Goal: Check status: Check status

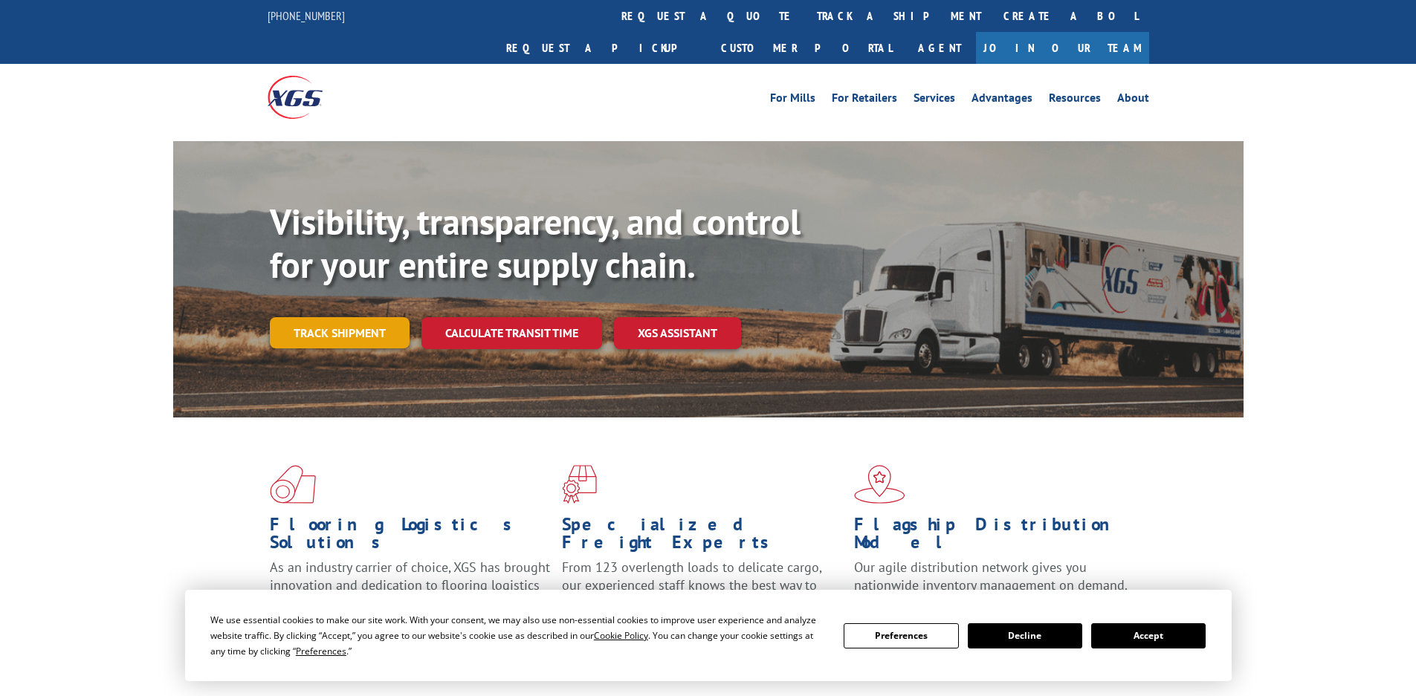
click at [329, 317] on link "Track shipment" at bounding box center [340, 332] width 140 height 31
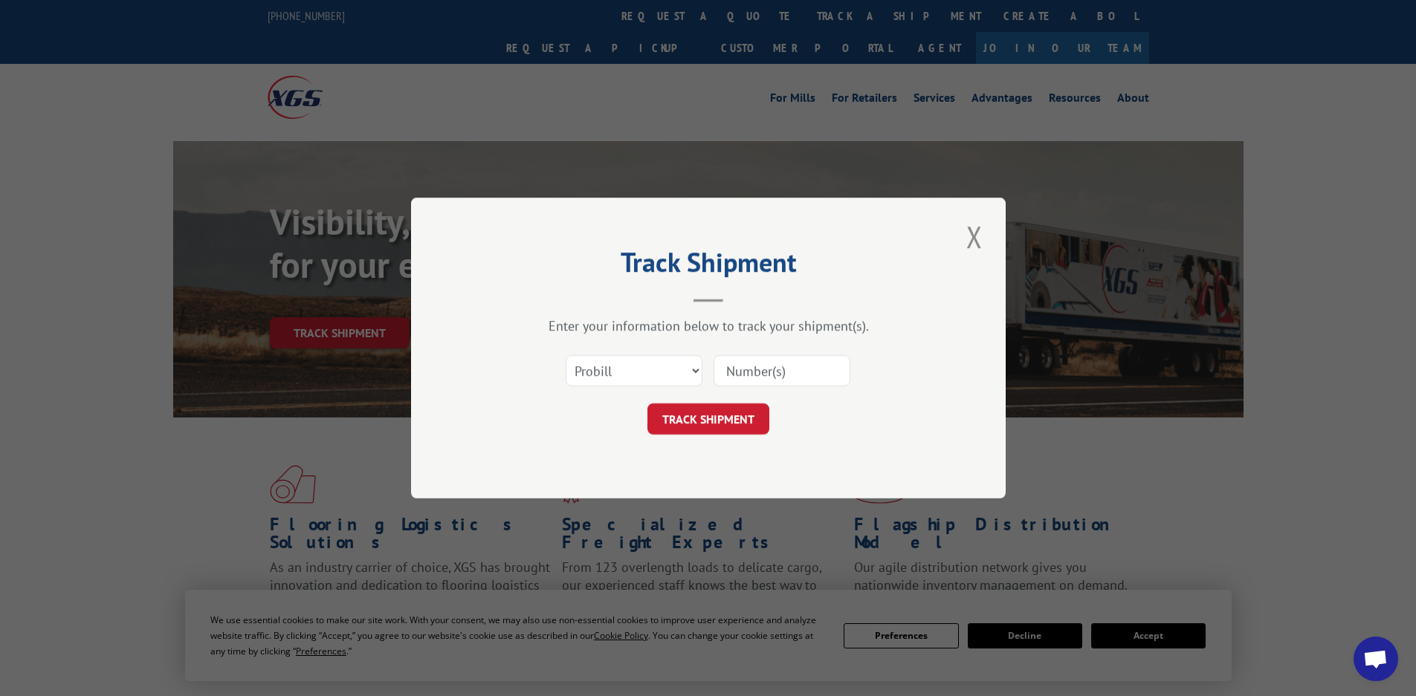
click at [801, 365] on input at bounding box center [782, 370] width 137 height 31
type input "3352748"
click at [730, 434] on button "TRACK SHIPMENT" at bounding box center [708, 419] width 122 height 31
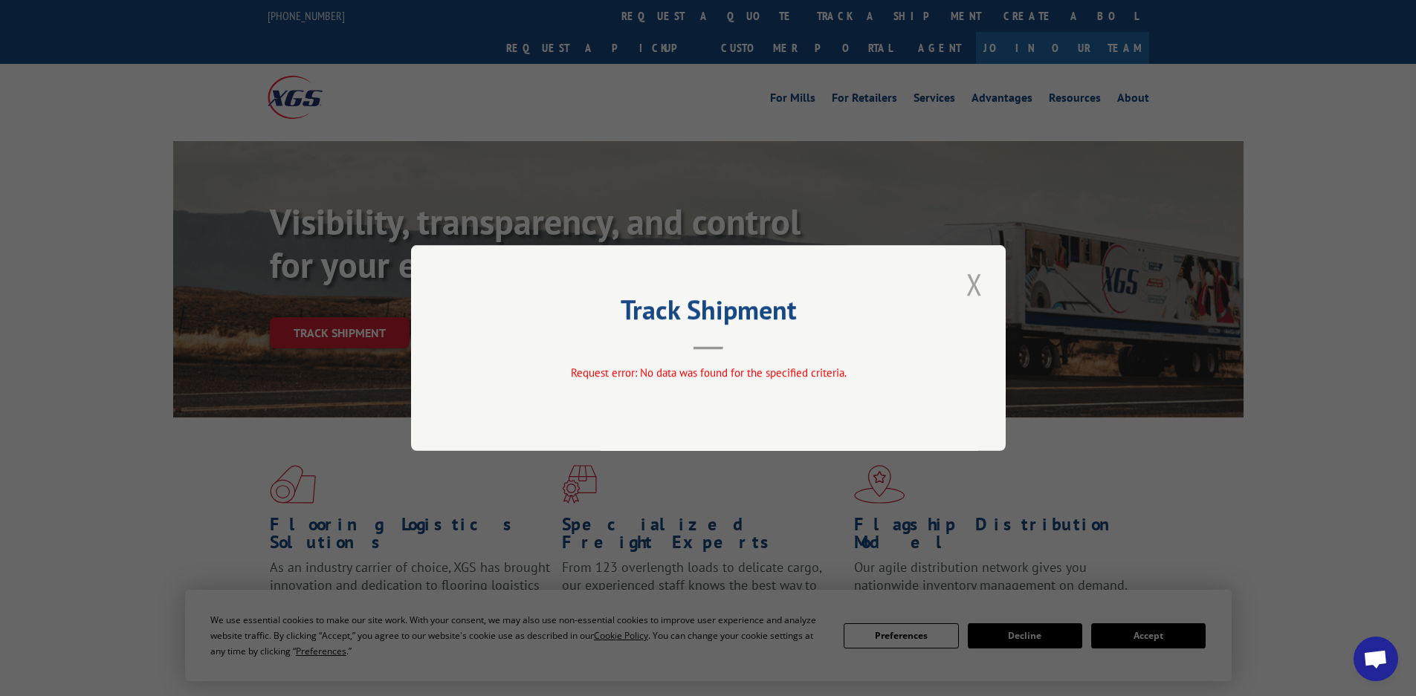
click at [975, 294] on button "Close modal" at bounding box center [974, 284] width 25 height 41
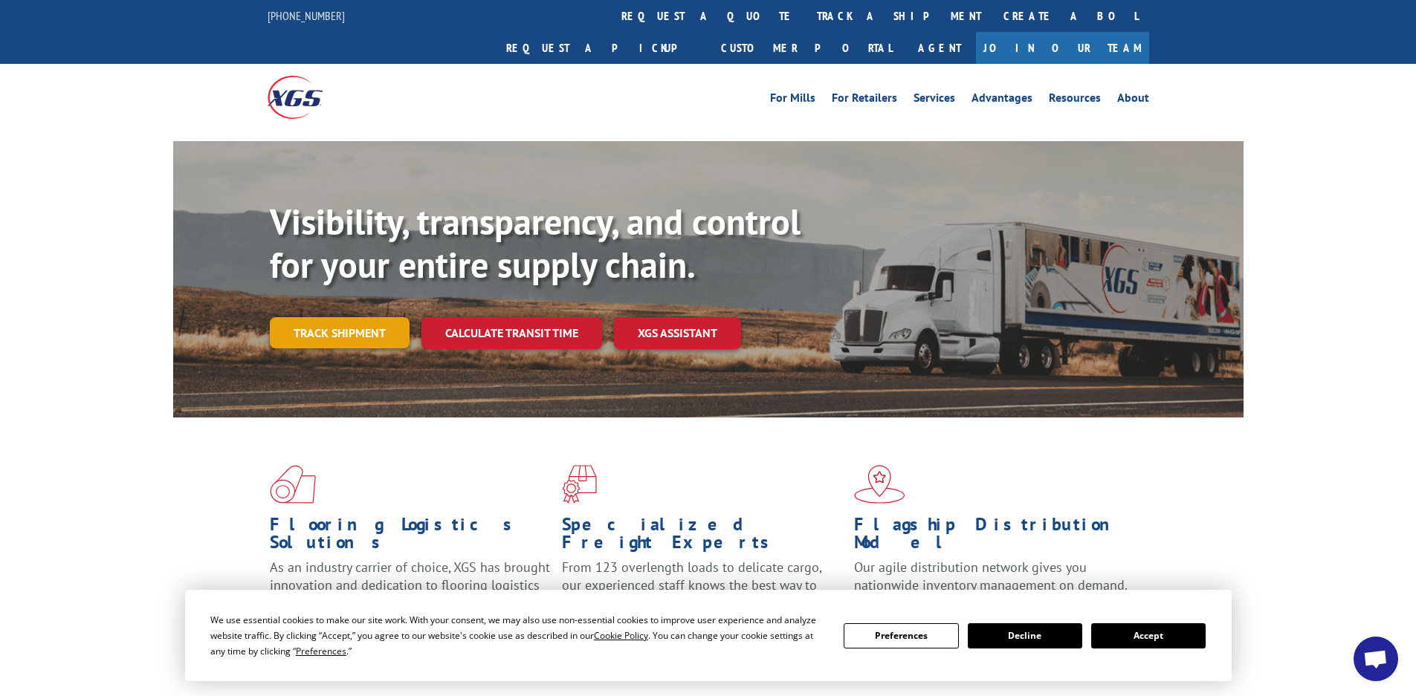
click at [322, 317] on link "Track shipment" at bounding box center [340, 332] width 140 height 31
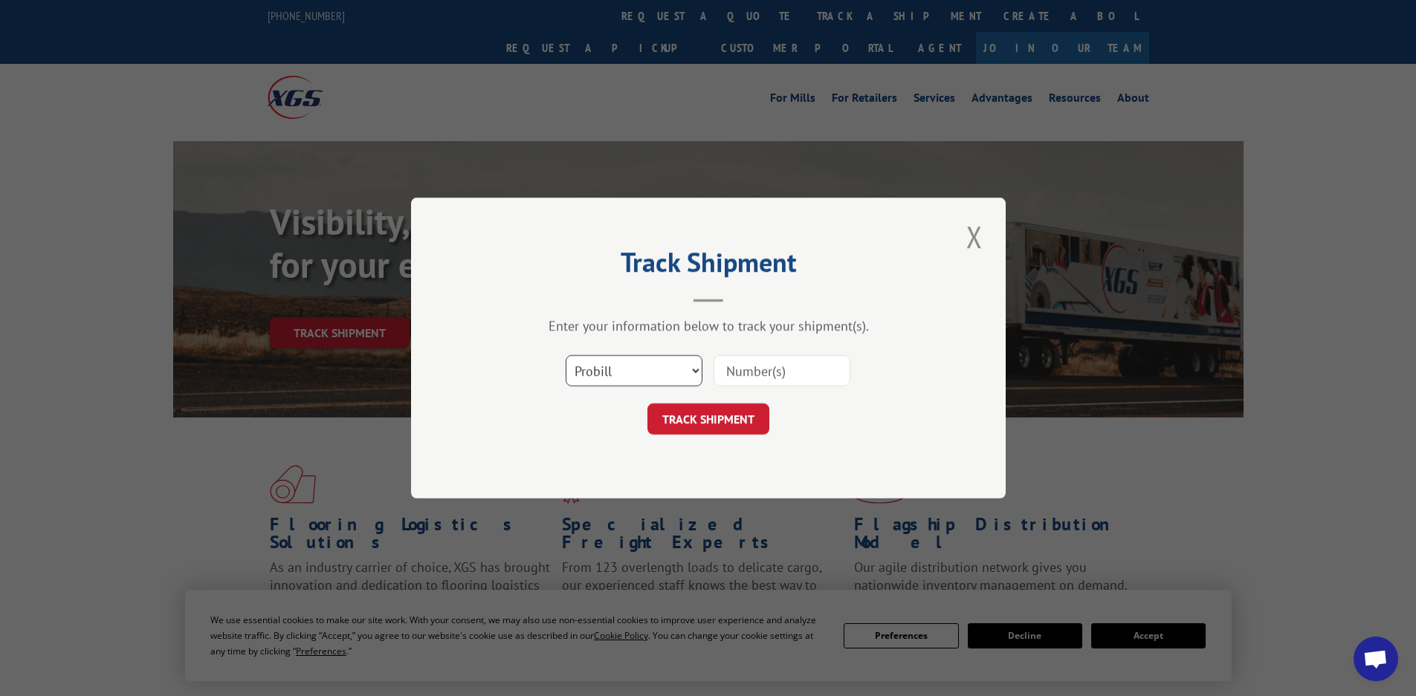
click at [610, 367] on select "Select category... Probill BOL PO" at bounding box center [634, 370] width 137 height 31
select select "bol"
click at [566, 355] on select "Select category... Probill BOL PO" at bounding box center [634, 370] width 137 height 31
click at [740, 372] on input at bounding box center [782, 370] width 137 height 31
click at [767, 376] on input "3352748" at bounding box center [782, 370] width 137 height 31
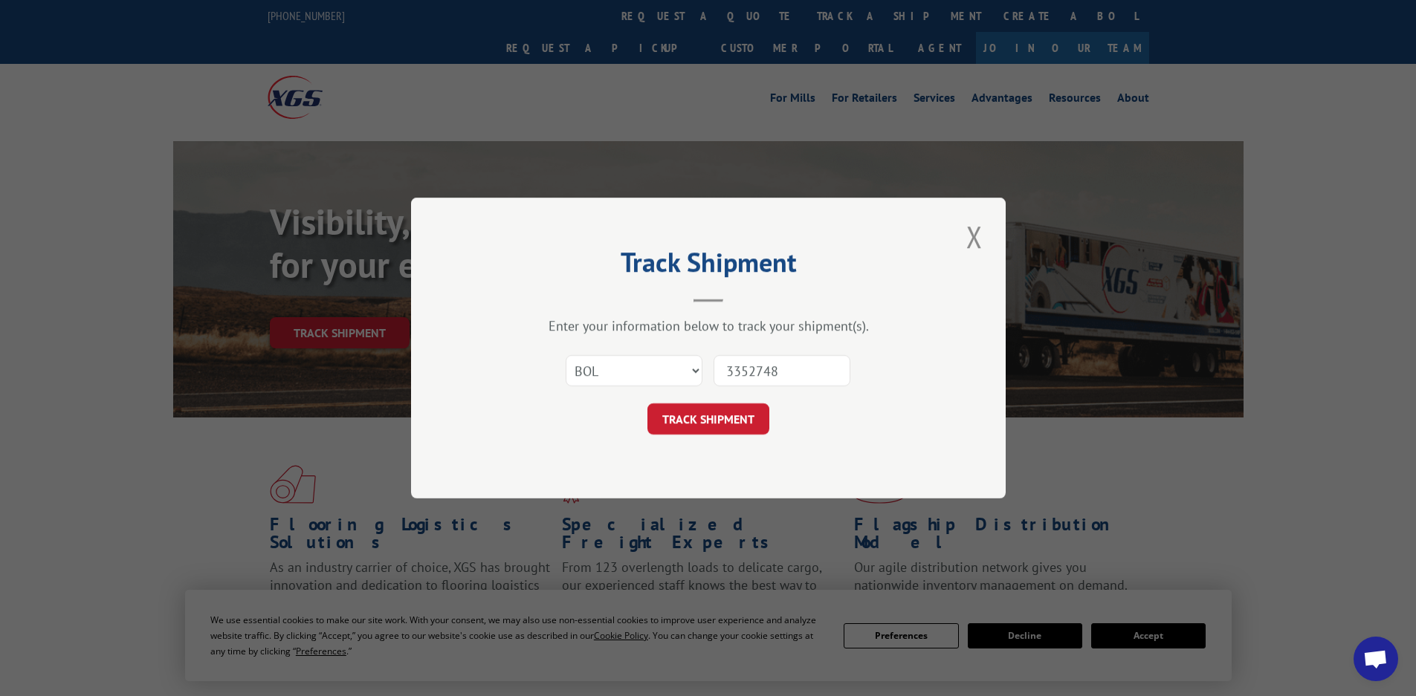
click at [767, 376] on input "3352748" at bounding box center [782, 370] width 137 height 31
type input "3352748"
click at [674, 427] on button "TRACK SHIPMENT" at bounding box center [708, 419] width 122 height 31
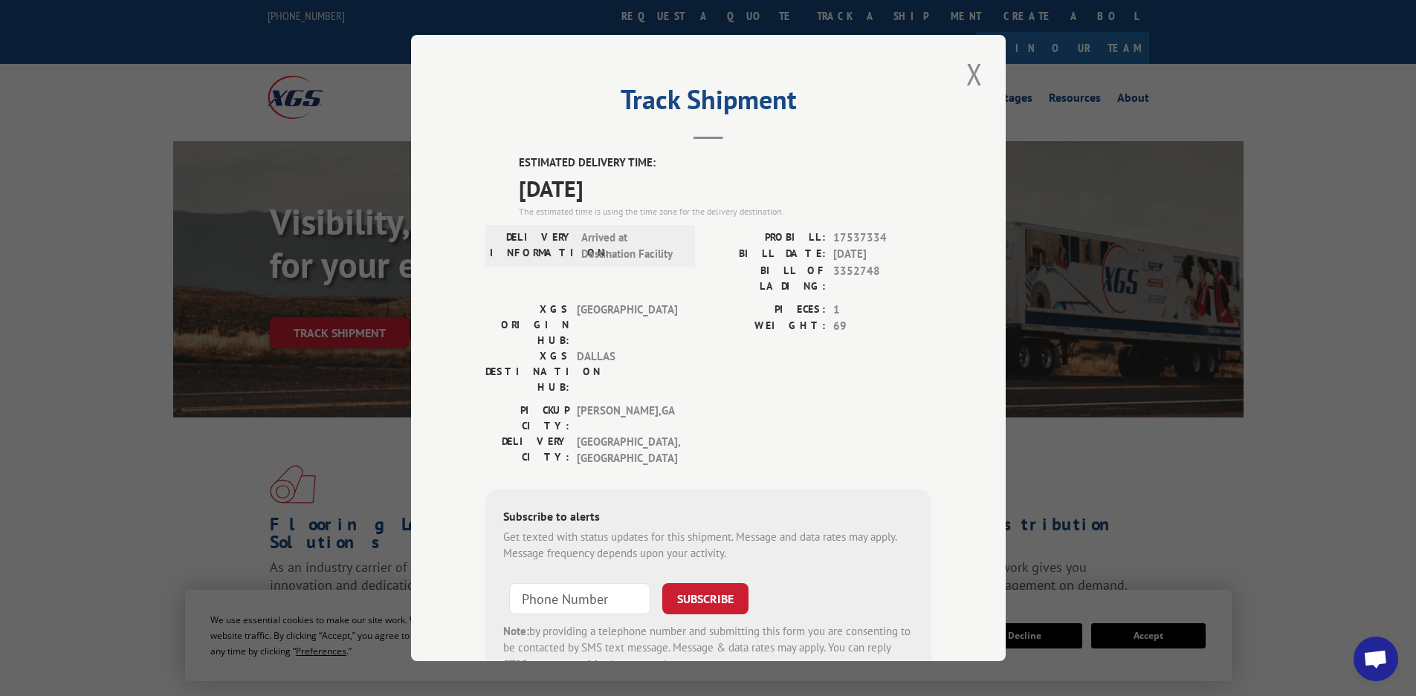
click at [853, 268] on span "3352748" at bounding box center [882, 277] width 98 height 31
copy span "3352748"
